Goal: Task Accomplishment & Management: Manage account settings

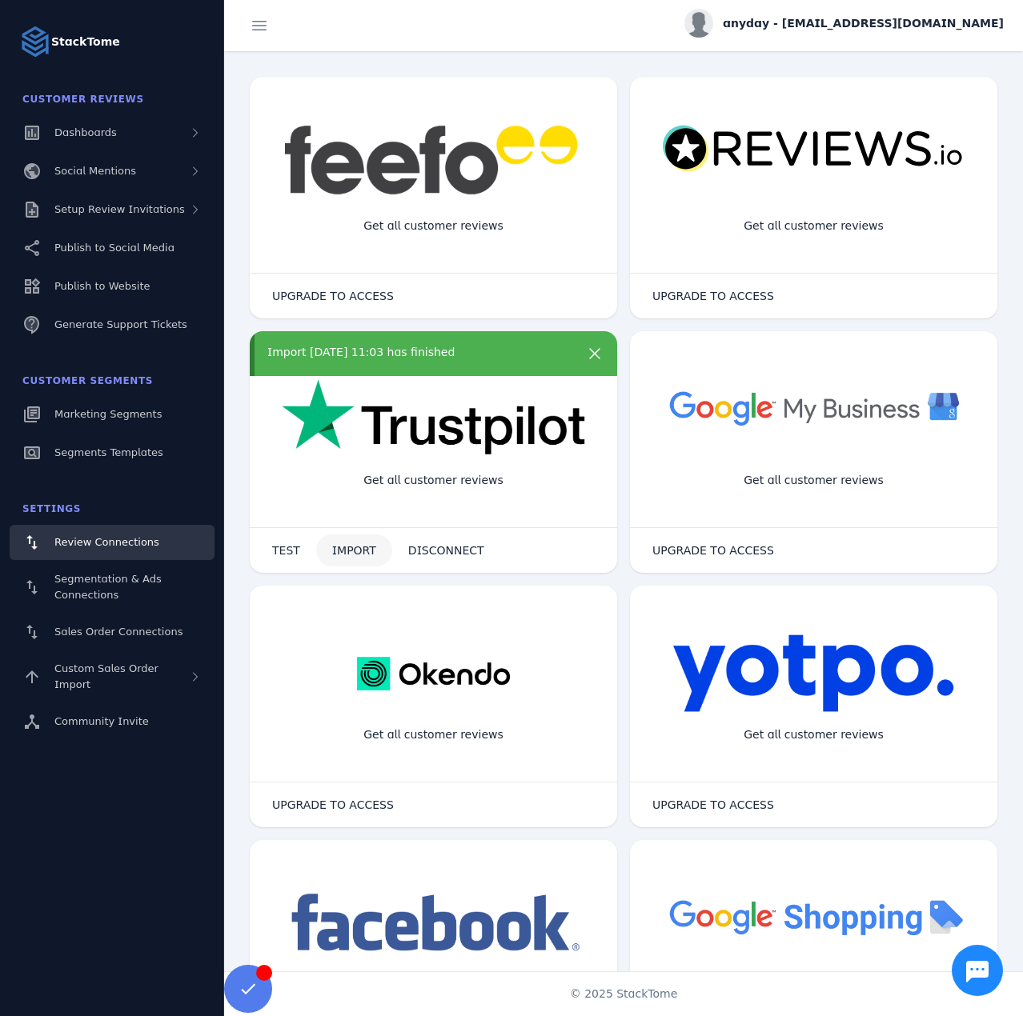
click at [342, 554] on span "IMPORT" at bounding box center [354, 550] width 44 height 11
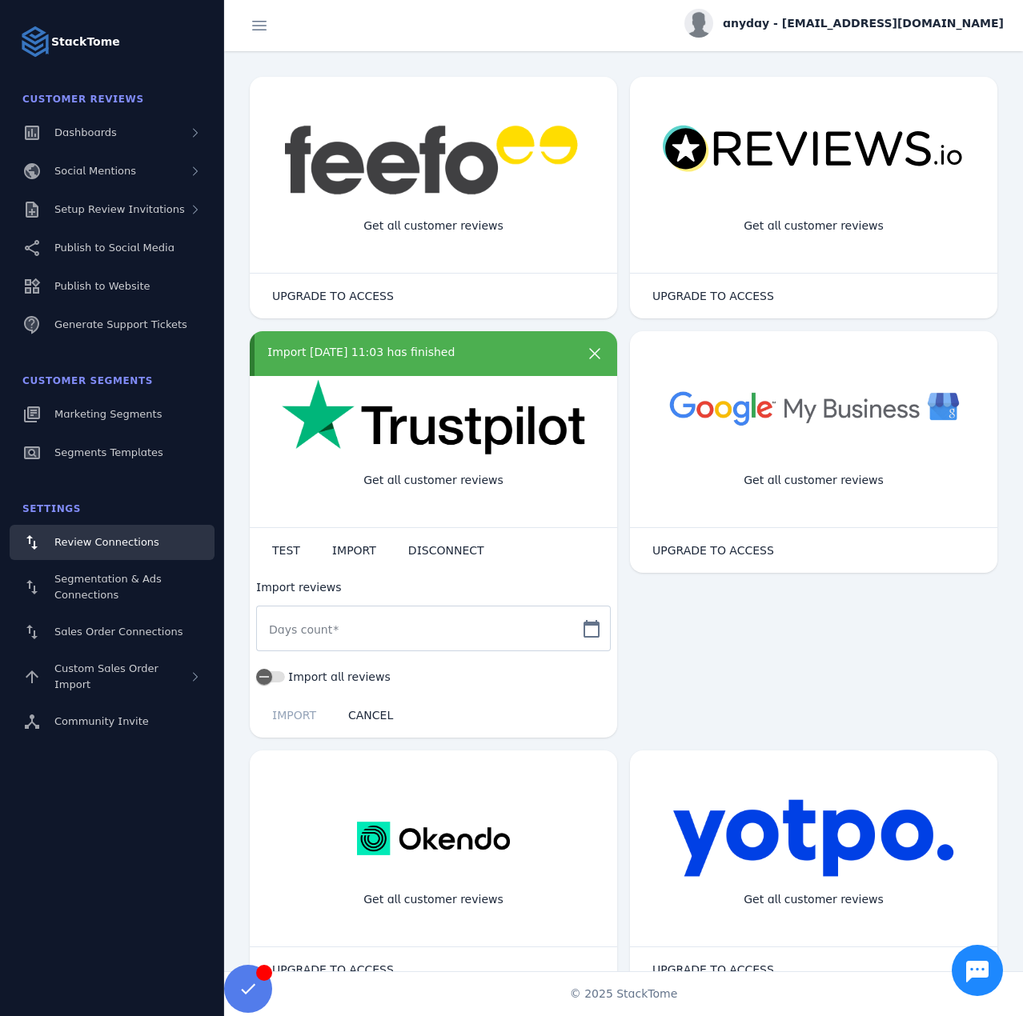
click at [384, 344] on div "Import [DATE] 11:03 has finished" at bounding box center [433, 353] width 367 height 45
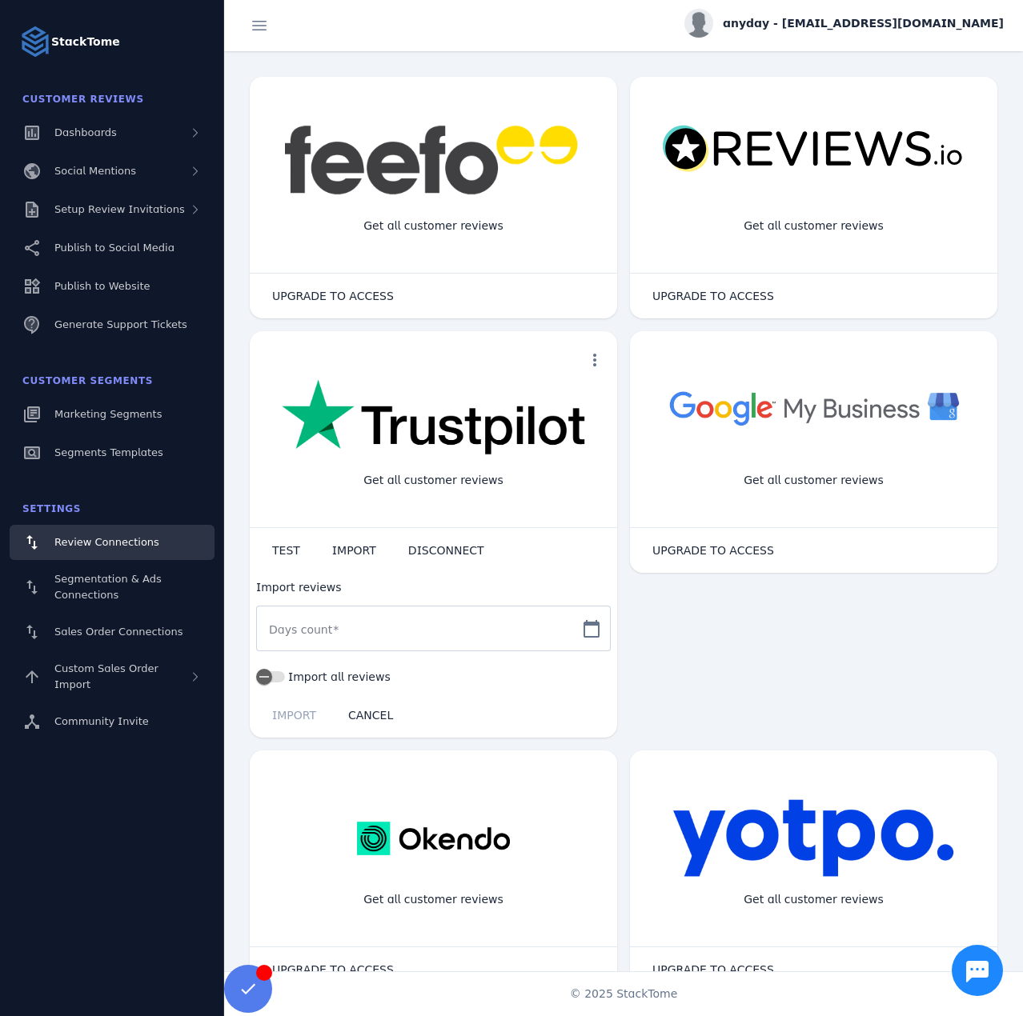
click at [311, 639] on div at bounding box center [419, 629] width 300 height 46
type input "*"
click at [299, 711] on span "IMPORT" at bounding box center [294, 715] width 44 height 11
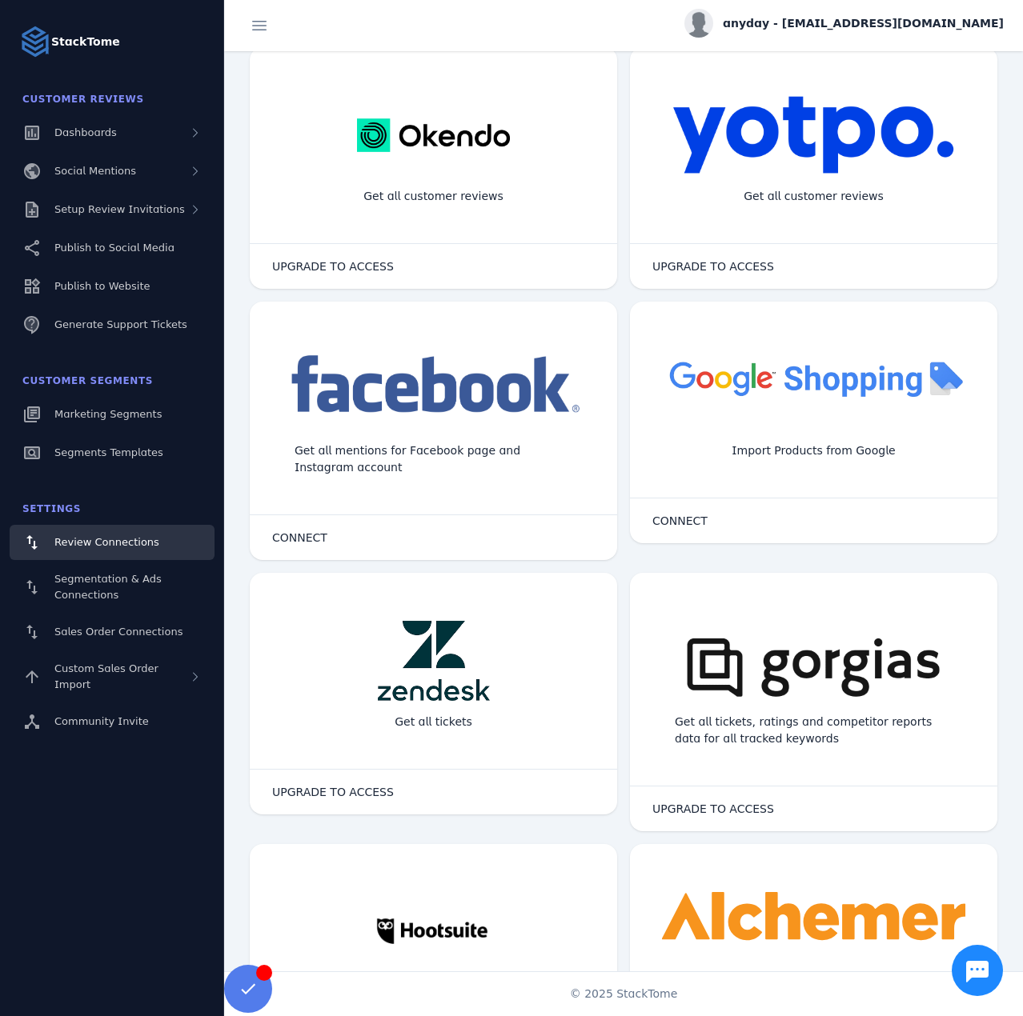
scroll to position [640, 0]
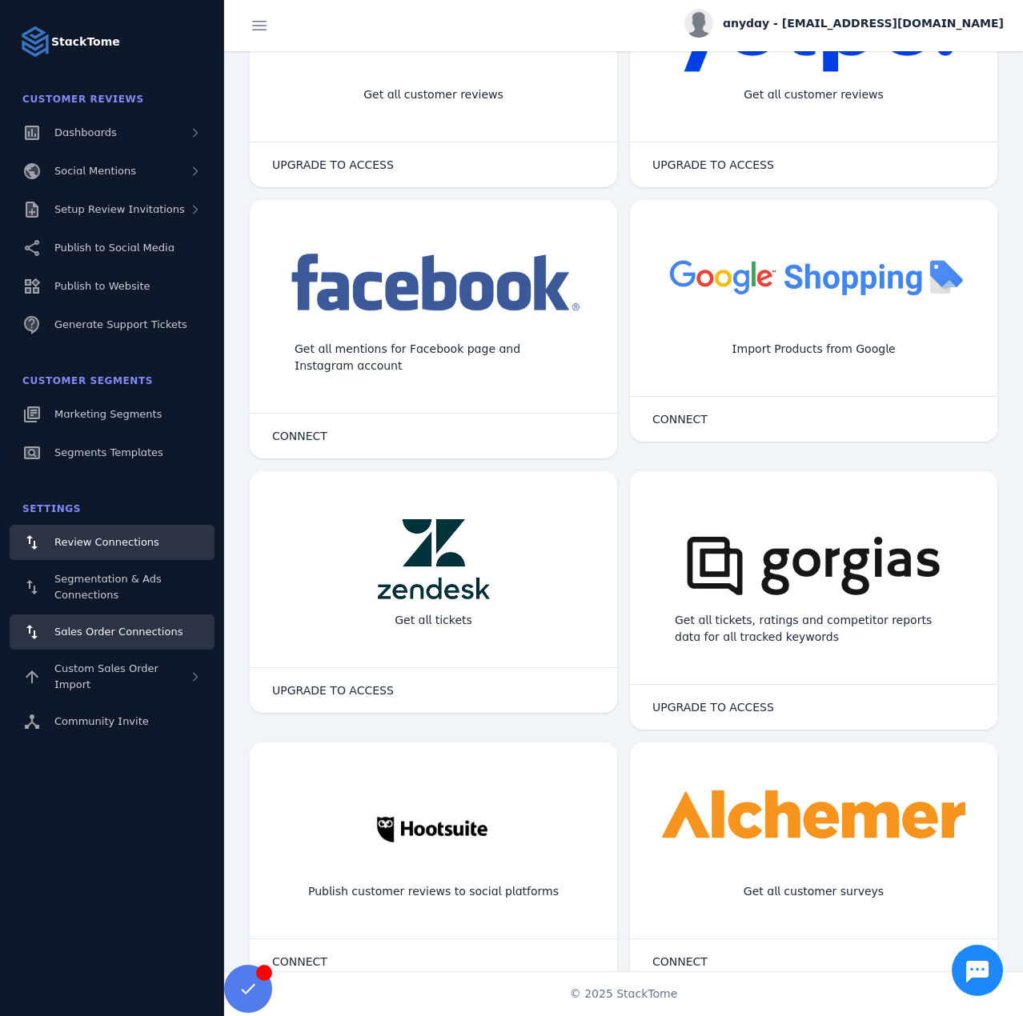
click at [117, 635] on span "Sales Order Connections" at bounding box center [118, 632] width 128 height 12
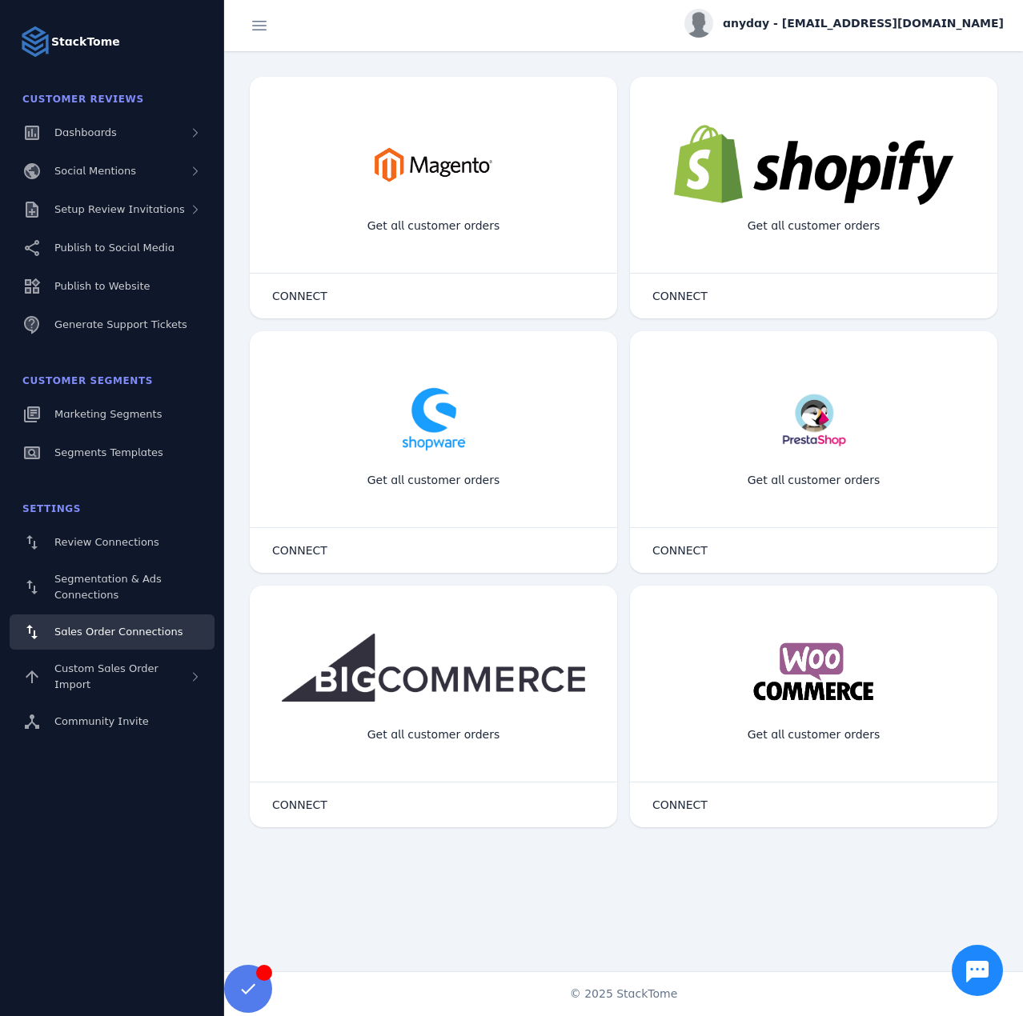
click at [845, 20] on span "anyday - [EMAIL_ADDRESS][DOMAIN_NAME]" at bounding box center [863, 23] width 281 height 17
click at [936, 154] on span "Sign out" at bounding box center [953, 154] width 46 height 19
